Goal: Use online tool/utility: Utilize a website feature to perform a specific function

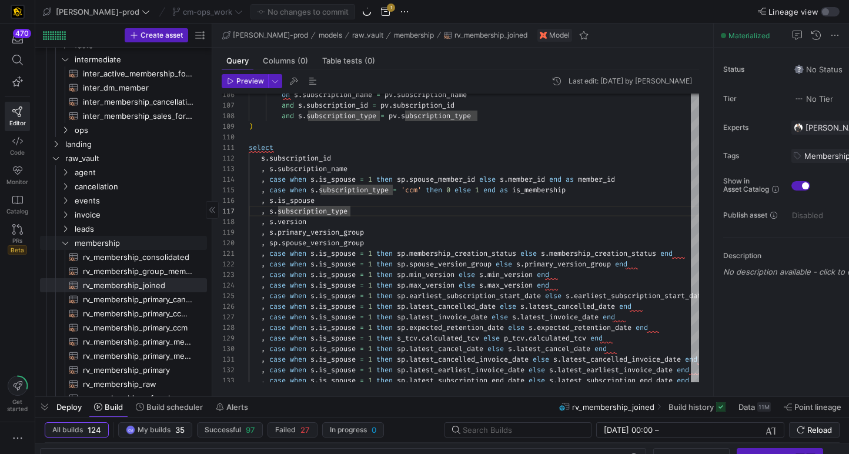
scroll to position [66, 0]
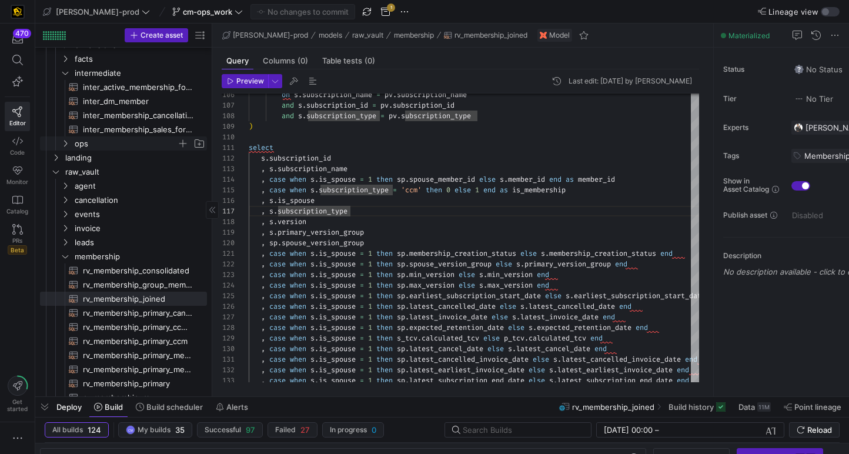
click at [127, 149] on span "ops" at bounding box center [126, 144] width 102 height 14
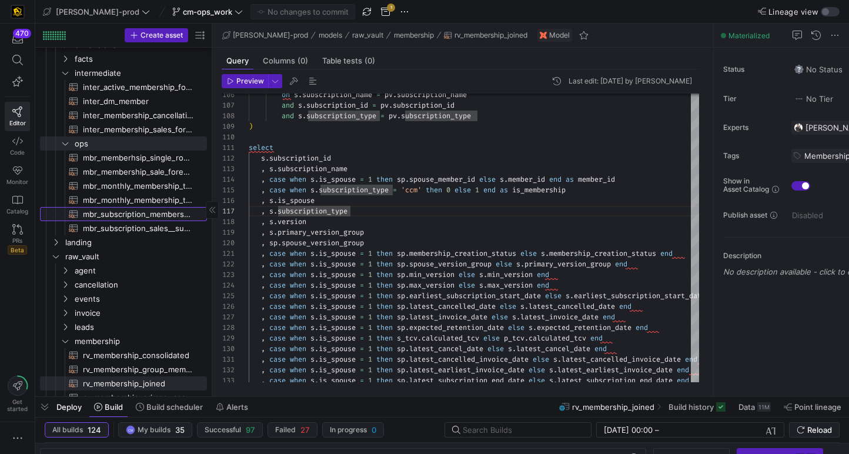
click at [179, 213] on span "mbr_subscription_membership​​​​​​​​​​" at bounding box center [138, 215] width 111 height 14
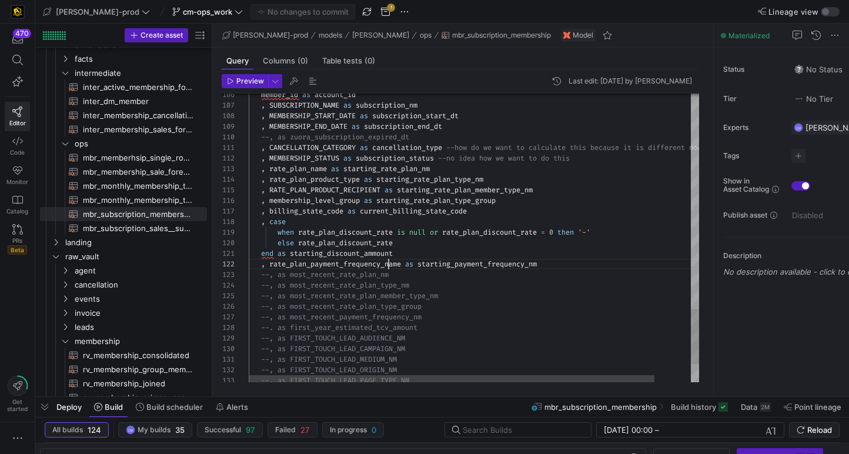
scroll to position [11, 140]
type textarea "with dm_sales as ( select dship.MEMBERSHIP_DIM_ID , dship.MEMBERSHIP_STATUS , d…"
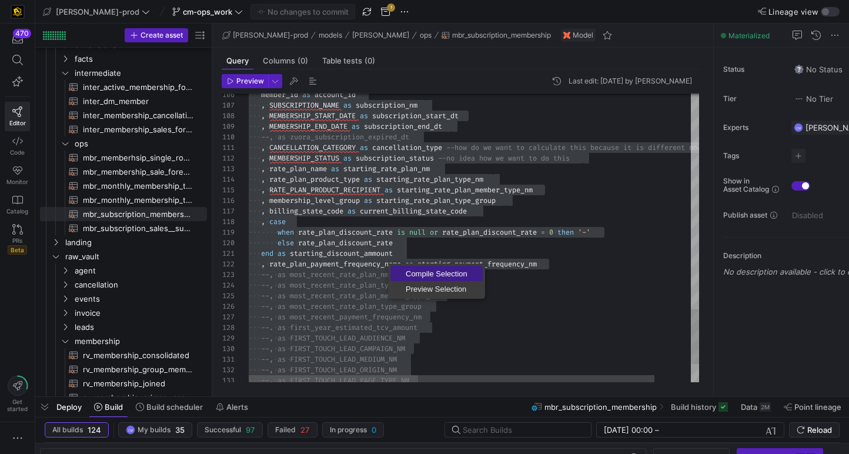
click at [410, 268] on link "Compile Selection" at bounding box center [436, 273] width 92 height 15
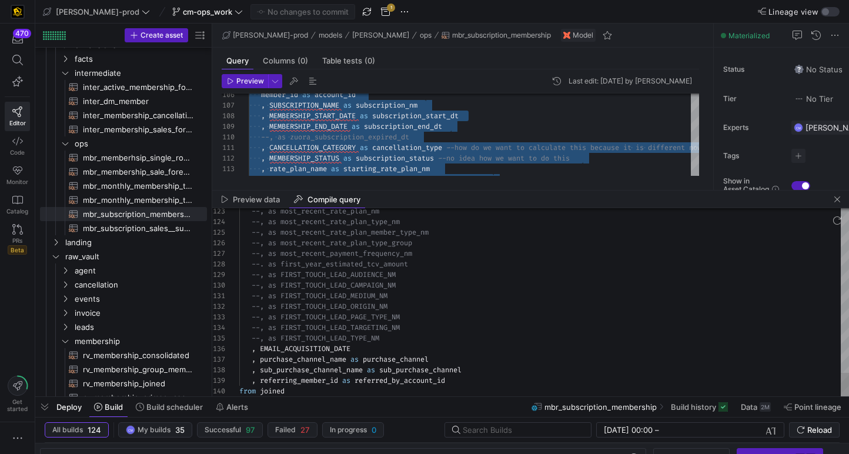
scroll to position [21, 165]
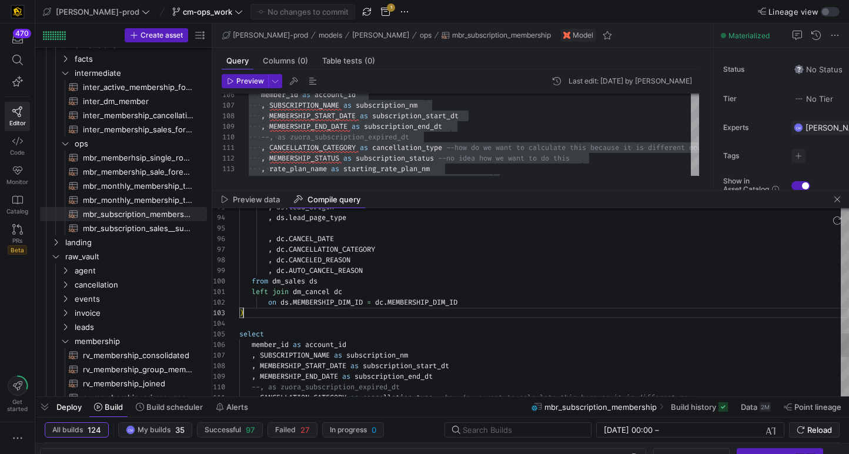
scroll to position [21, 4]
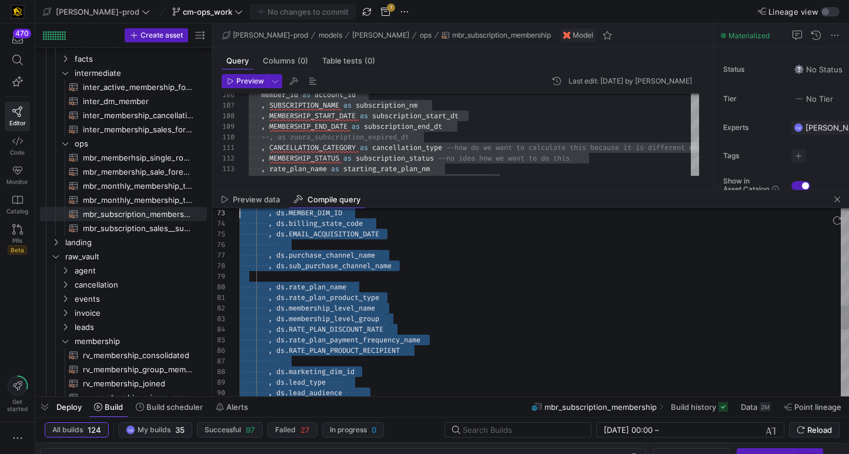
scroll to position [64, 0]
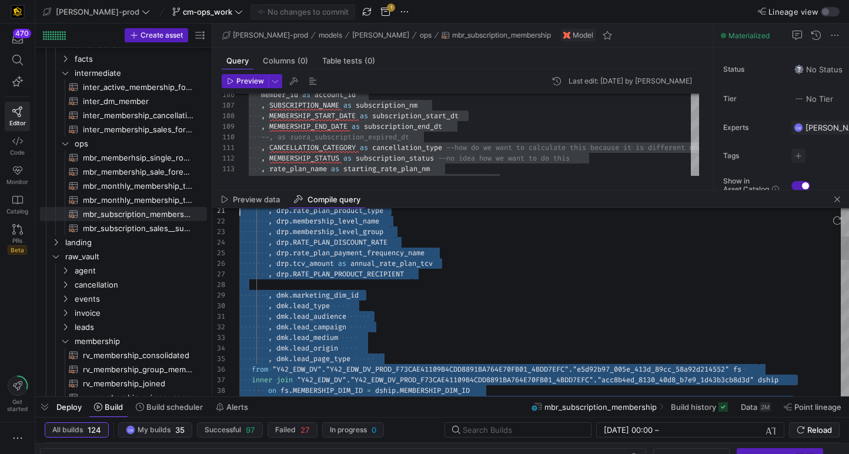
type textarea "with dm_sales as ( select dship.MEMBERSHIP_DIM_ID , dship.MEMBERSHIP_STATUS , d…"
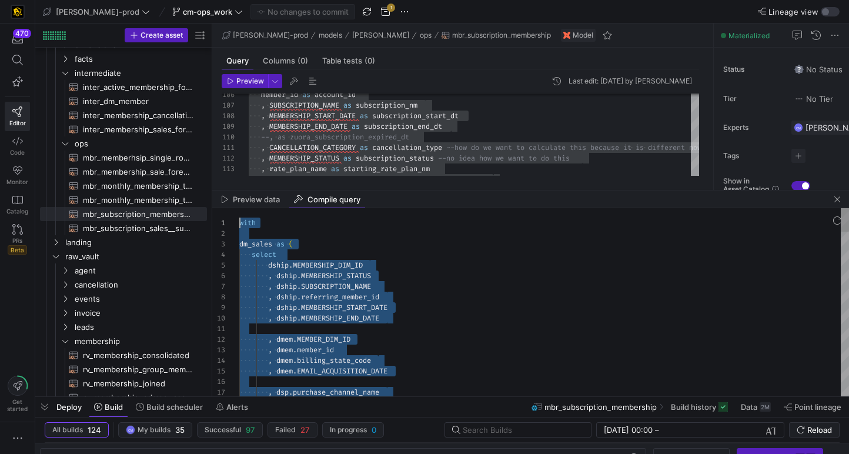
drag, startPoint x: 306, startPoint y: 310, endPoint x: 223, endPoint y: 56, distance: 267.2
